Goal: Task Accomplishment & Management: Manage account settings

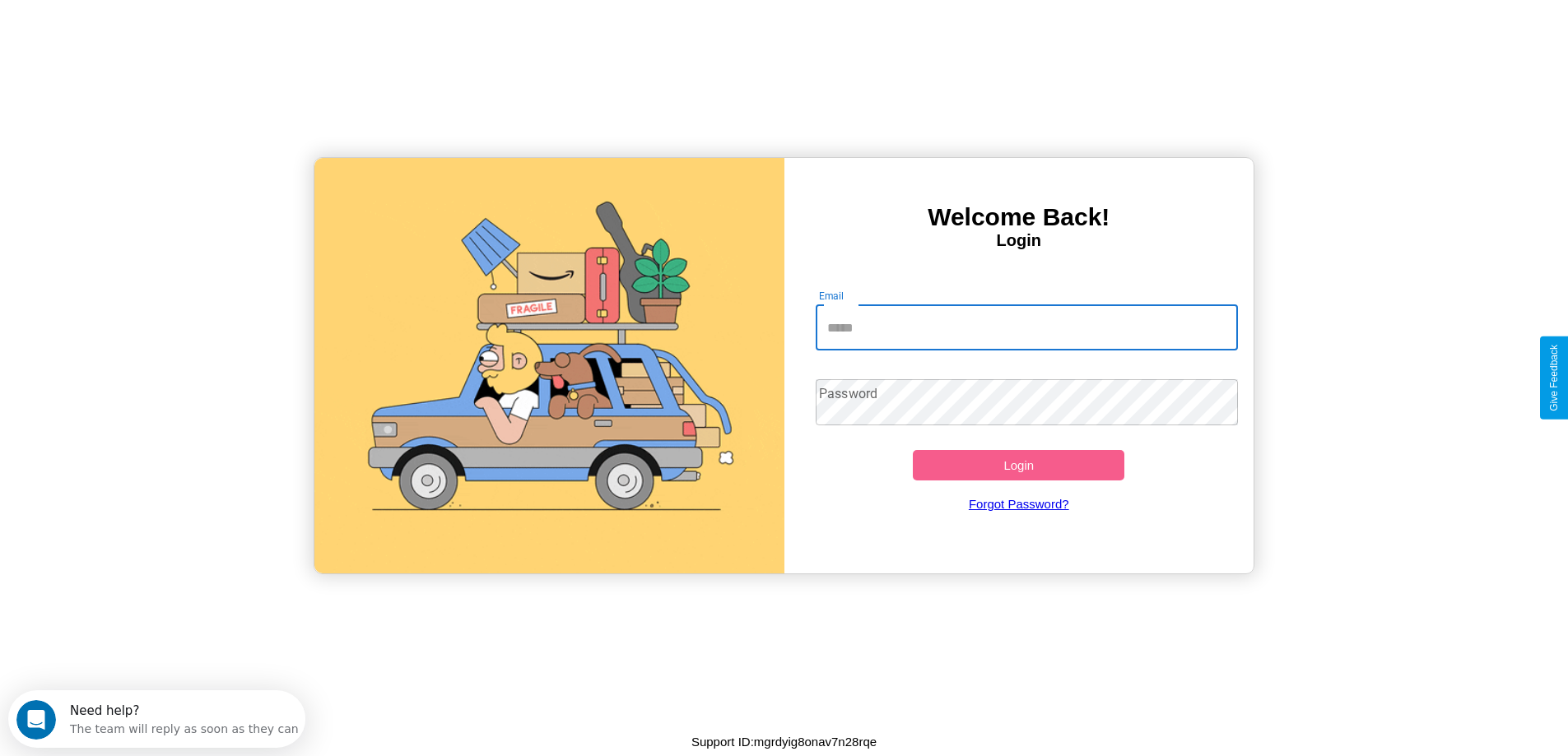
click at [1026, 328] on input "Email" at bounding box center [1026, 327] width 422 height 46
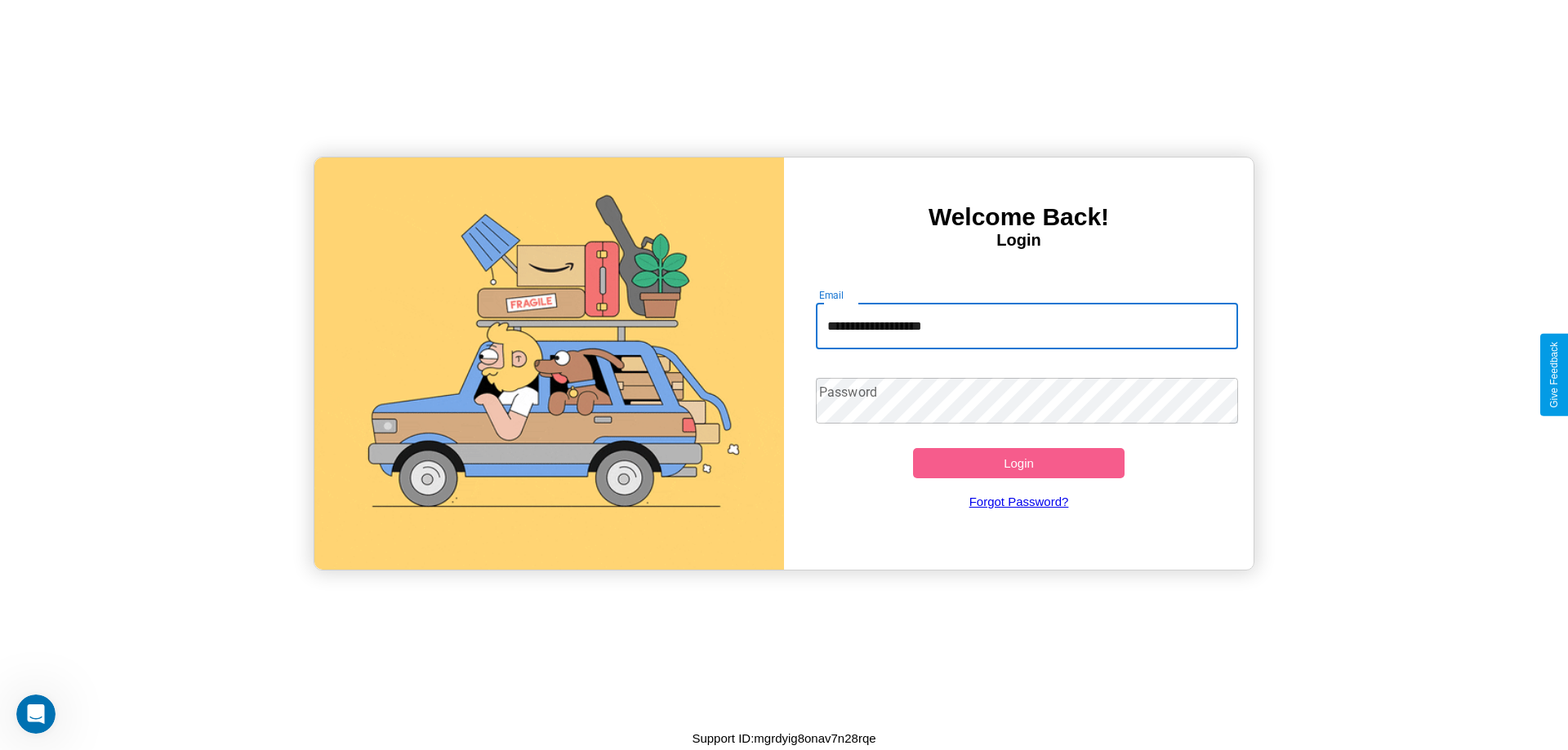
type input "**********"
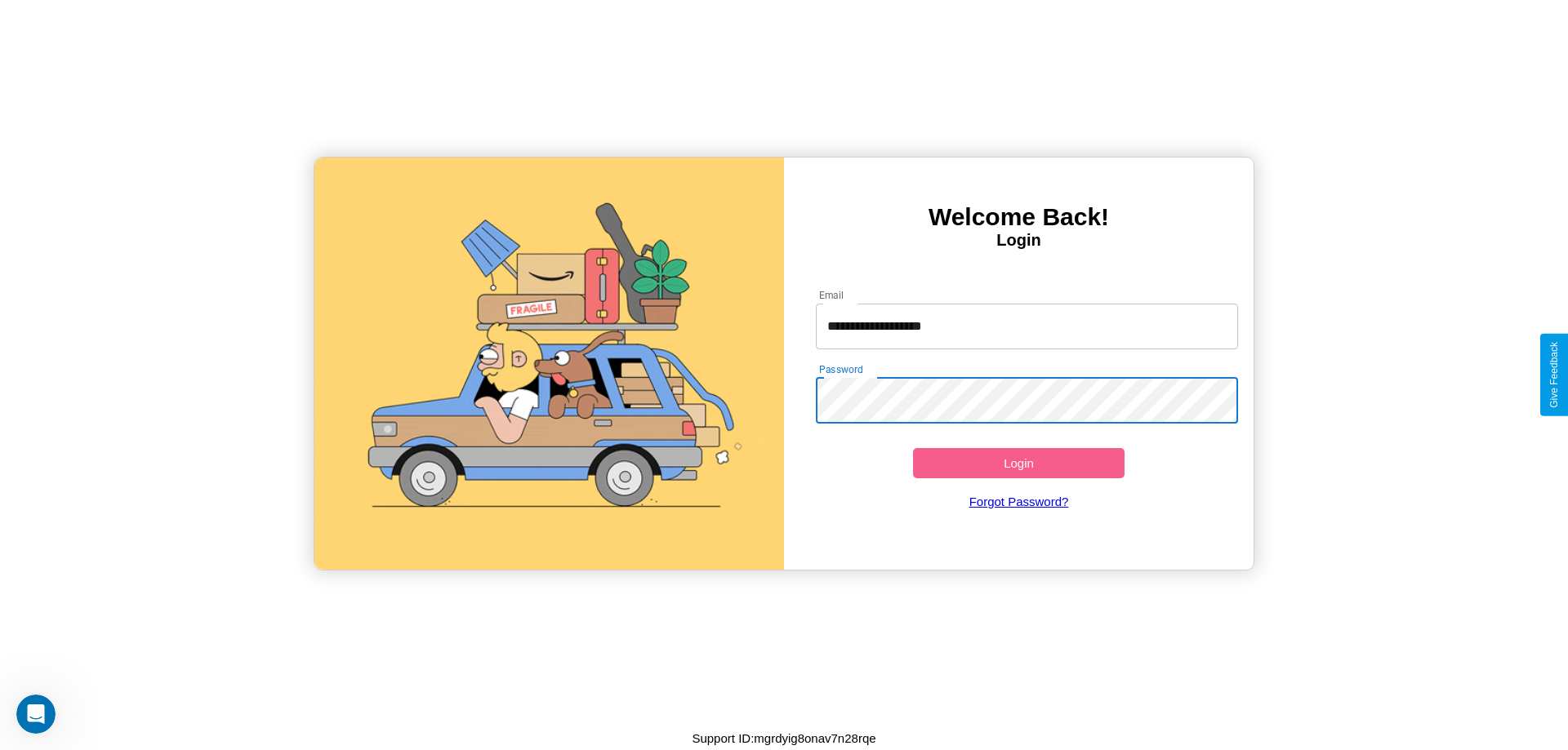
click at [1019, 463] on button "Login" at bounding box center [1019, 463] width 211 height 30
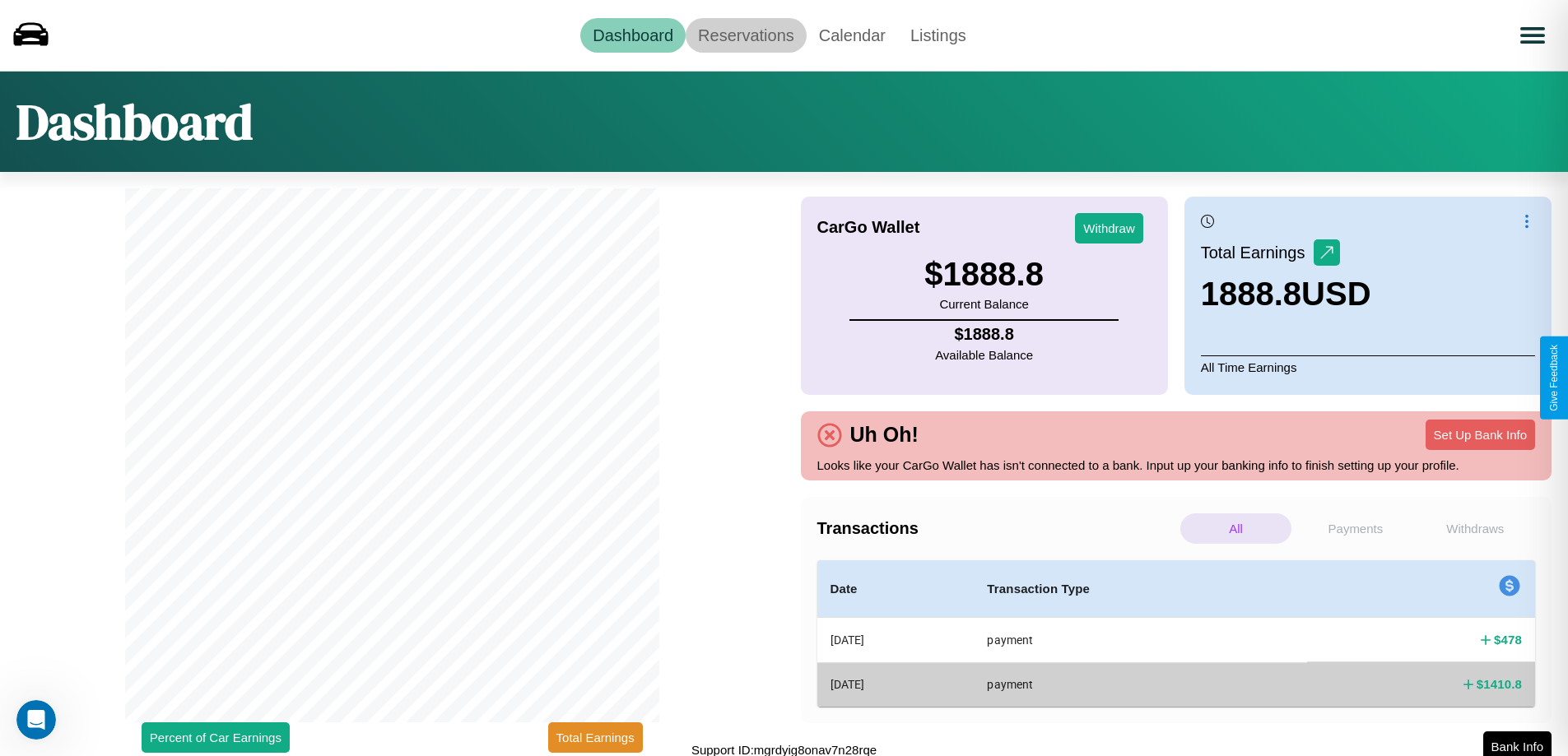
click at [746, 35] on link "Reservations" at bounding box center [746, 36] width 121 height 35
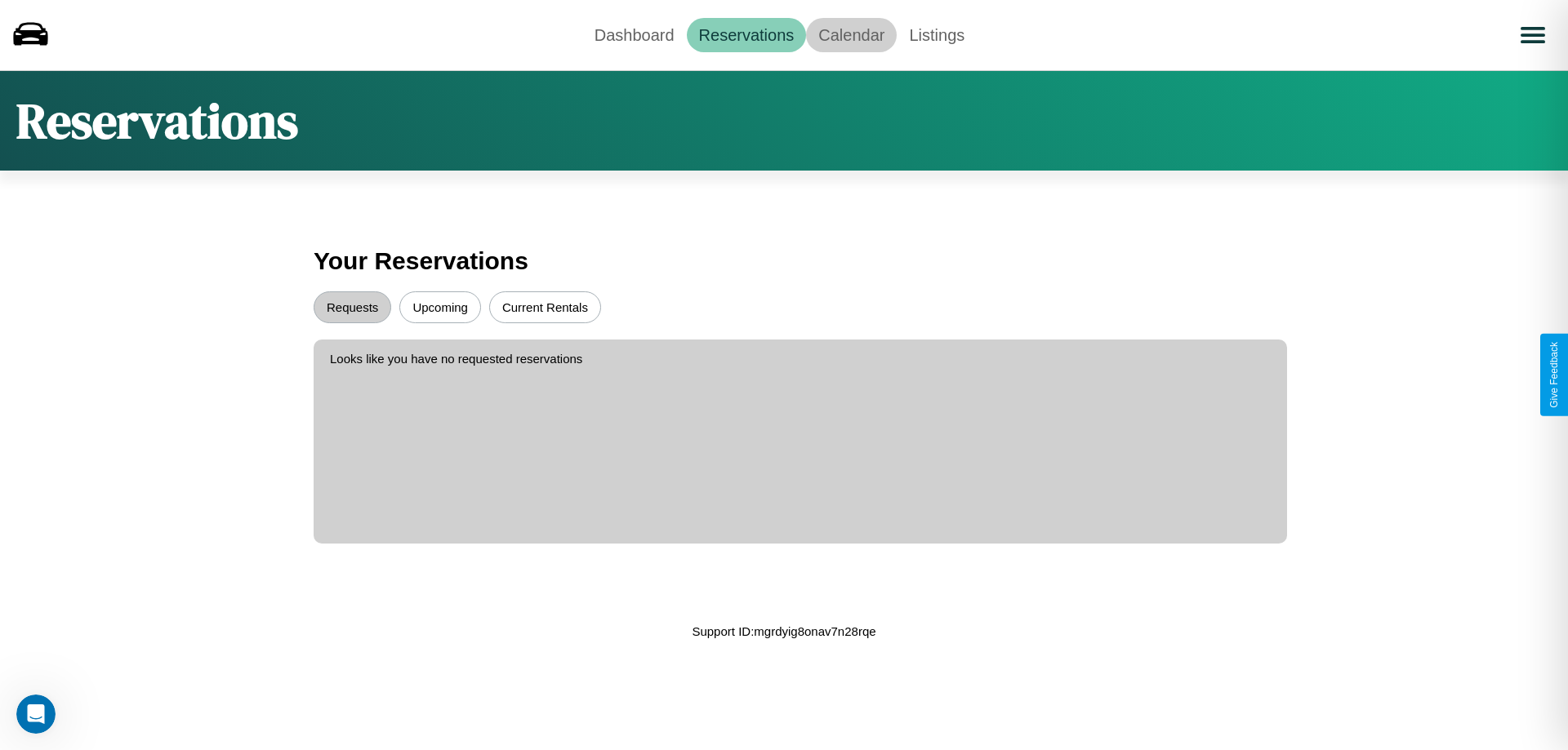
click at [851, 35] on link "Calendar" at bounding box center [851, 35] width 91 height 35
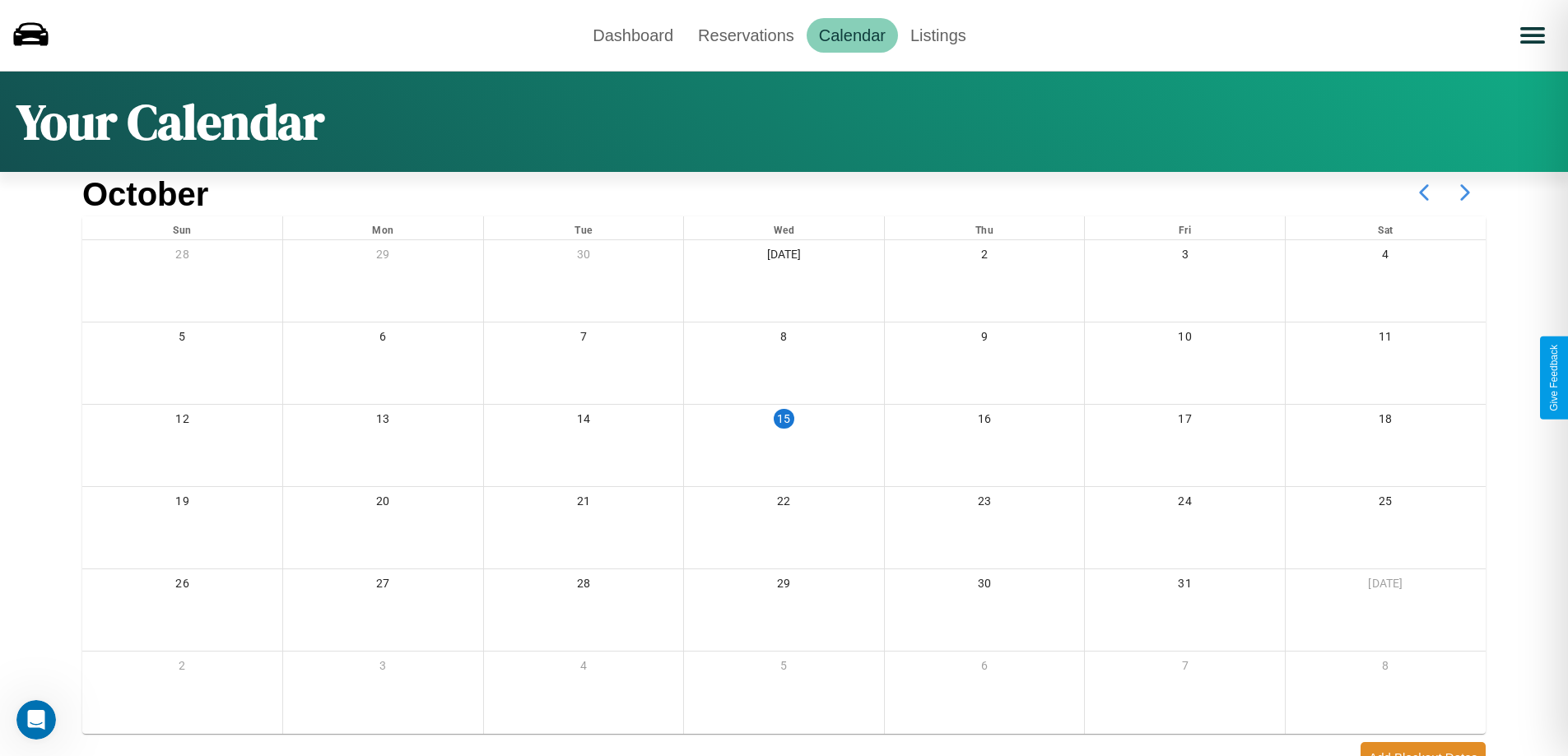
click at [1465, 193] on icon at bounding box center [1465, 192] width 41 height 41
